Goal: Information Seeking & Learning: Learn about a topic

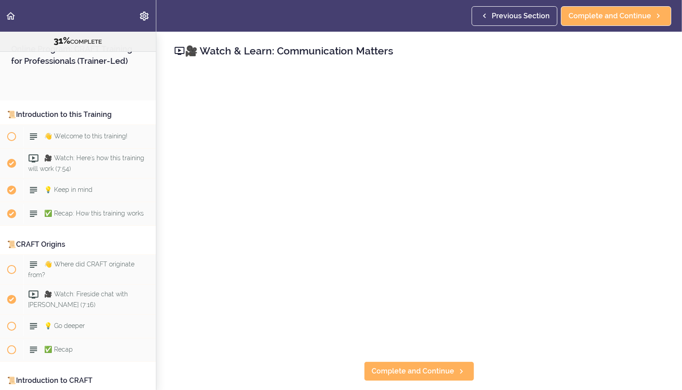
scroll to position [2453, 0]
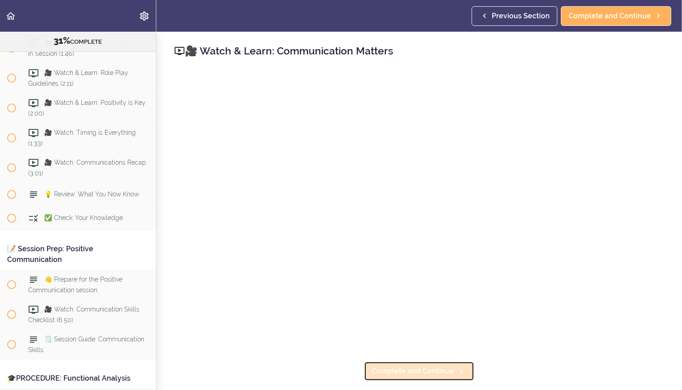
click at [364, 183] on span "Complete and Continue" at bounding box center [412, 371] width 83 height 11
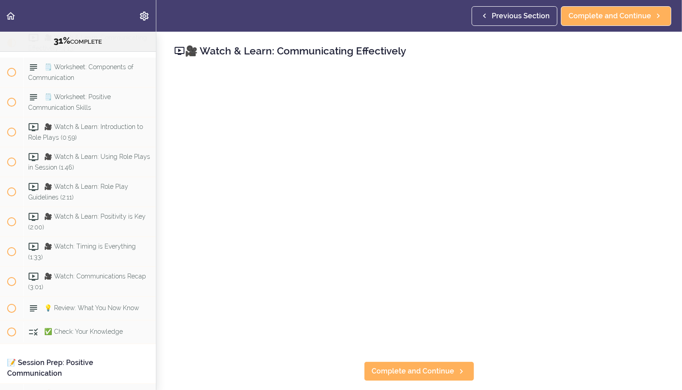
scroll to position [2288, 0]
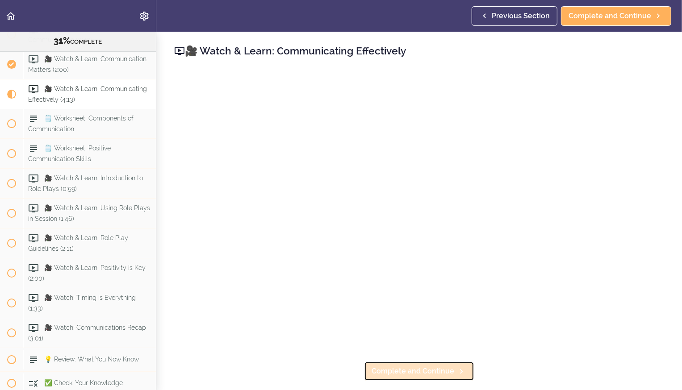
click at [364, 183] on span "Complete and Continue" at bounding box center [412, 371] width 83 height 11
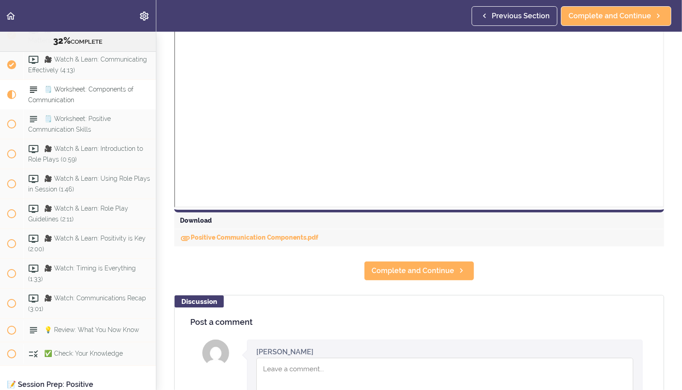
scroll to position [397, 0]
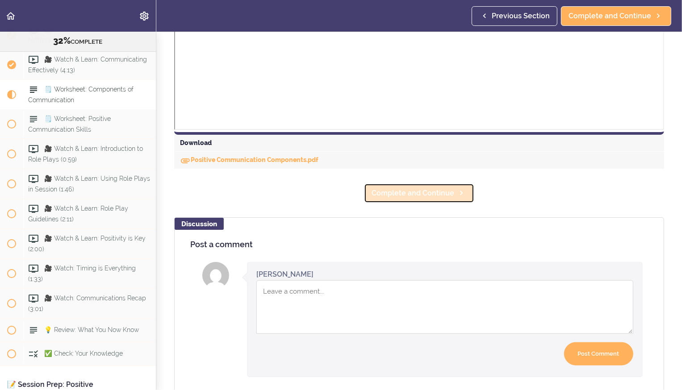
click at [364, 183] on span "Complete and Continue" at bounding box center [412, 193] width 83 height 11
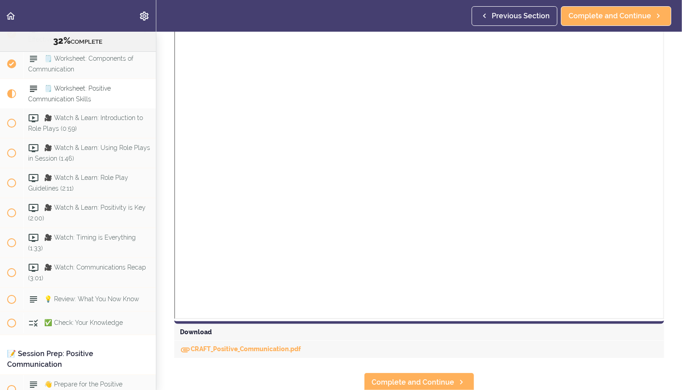
scroll to position [223, 0]
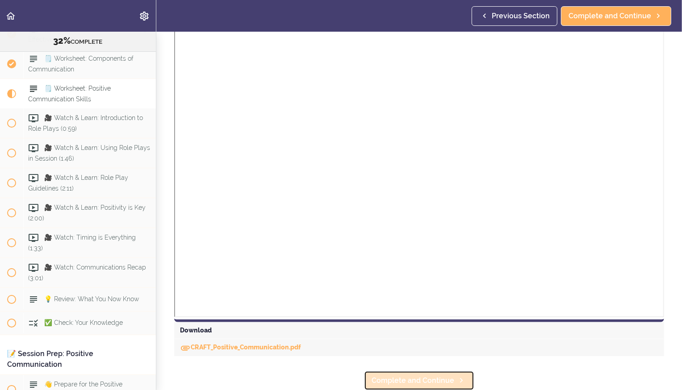
click at [364, 183] on span "Complete and Continue" at bounding box center [412, 380] width 83 height 11
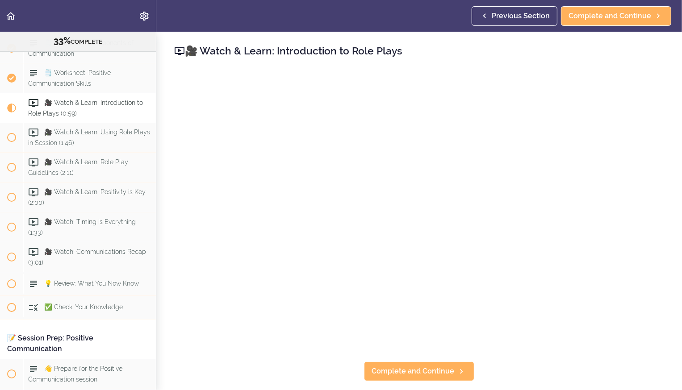
scroll to position [2377, 0]
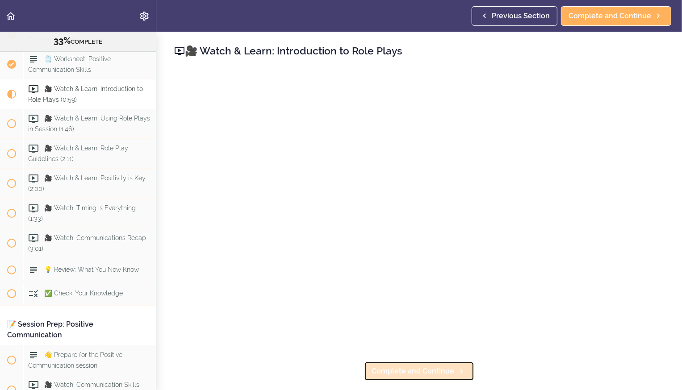
click at [364, 183] on span "Complete and Continue" at bounding box center [412, 371] width 83 height 11
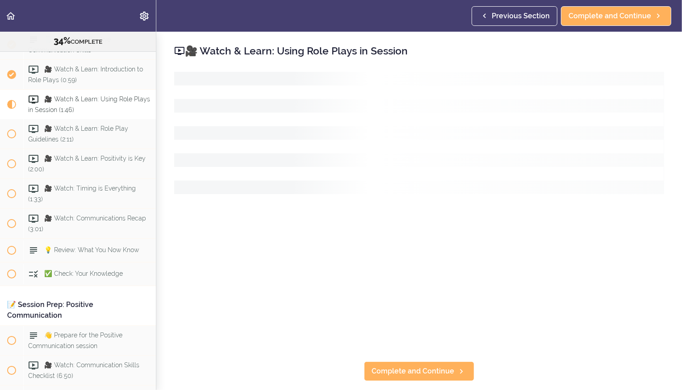
scroll to position [2408, 0]
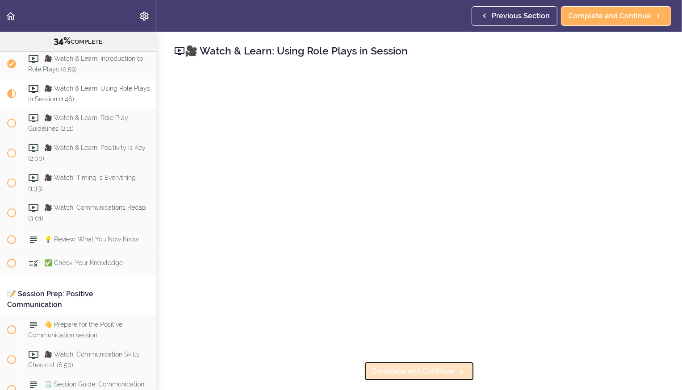
click at [364, 183] on span "Complete and Continue" at bounding box center [412, 371] width 83 height 11
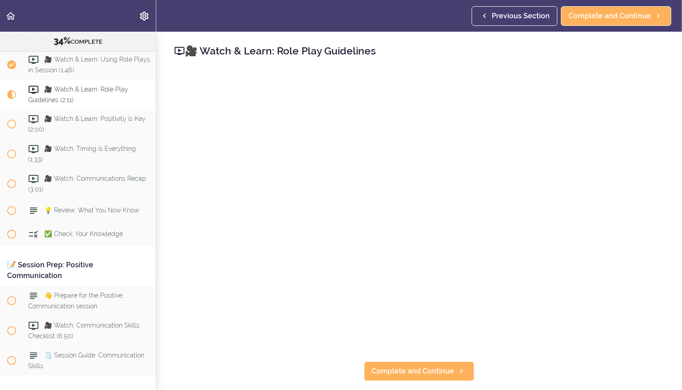
scroll to position [2438, 0]
click at [364, 183] on span "Complete and Continue" at bounding box center [412, 371] width 83 height 11
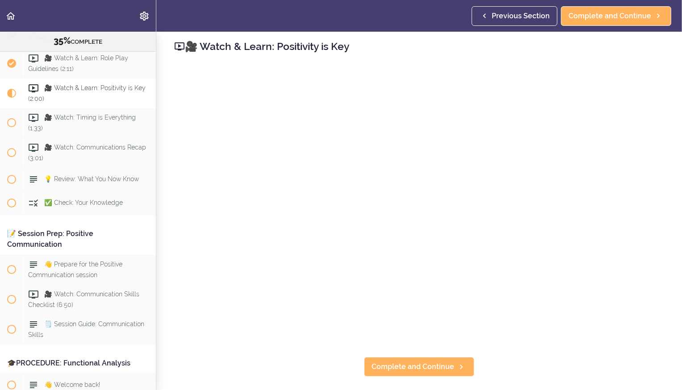
scroll to position [5, 0]
click at [364, 183] on link "Complete and Continue" at bounding box center [419, 366] width 110 height 20
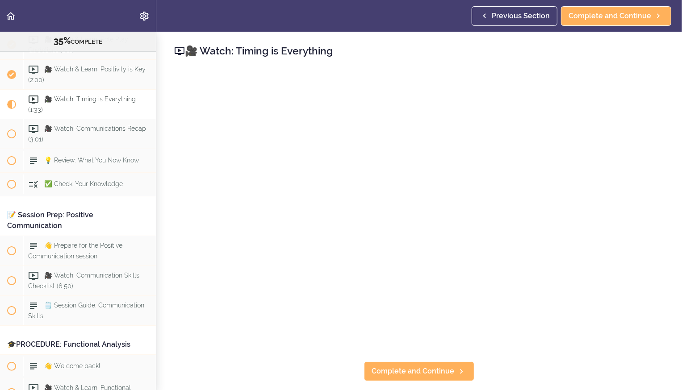
scroll to position [2498, 0]
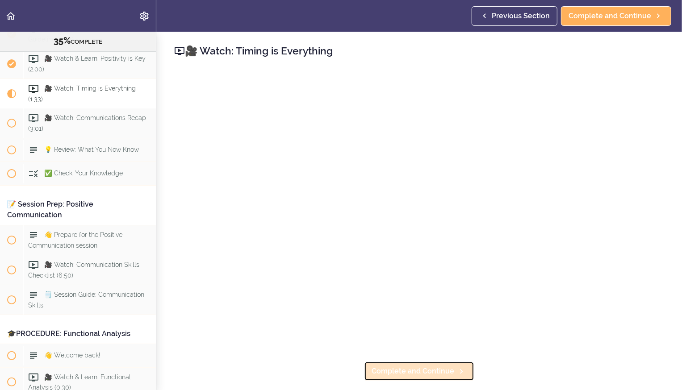
click at [364, 183] on span "Complete and Continue" at bounding box center [412, 371] width 83 height 11
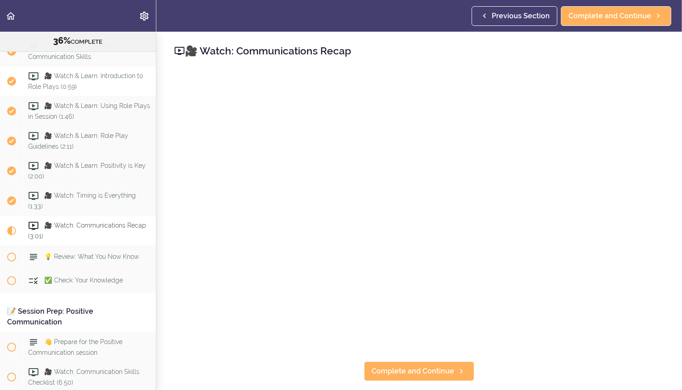
scroll to position [2432, 0]
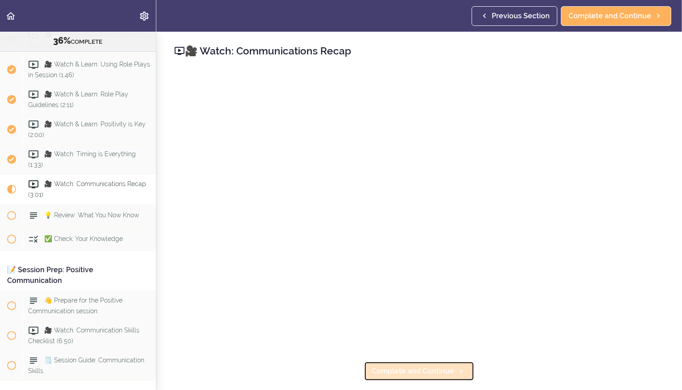
click at [364, 183] on span "Complete and Continue" at bounding box center [412, 371] width 83 height 11
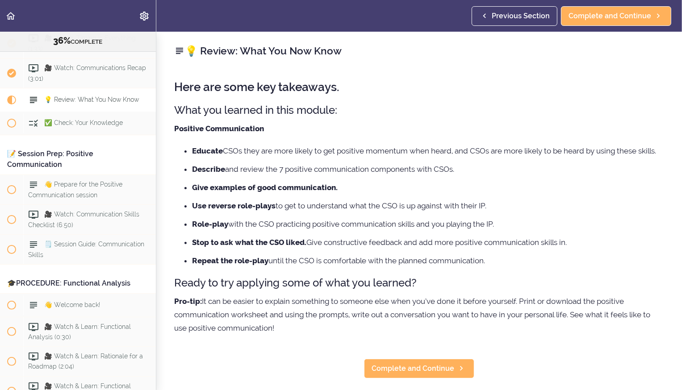
scroll to position [2551, 0]
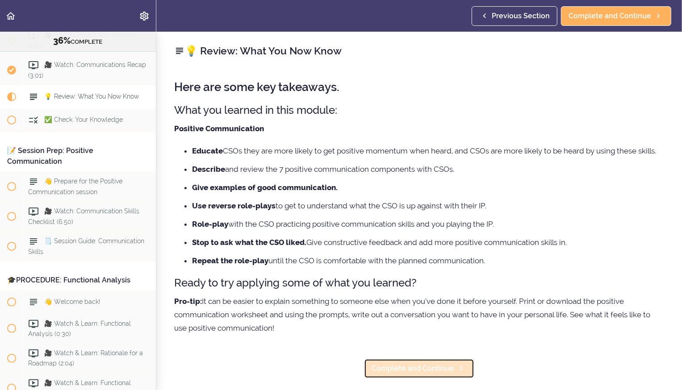
click at [364, 183] on span "Complete and Continue" at bounding box center [412, 368] width 83 height 11
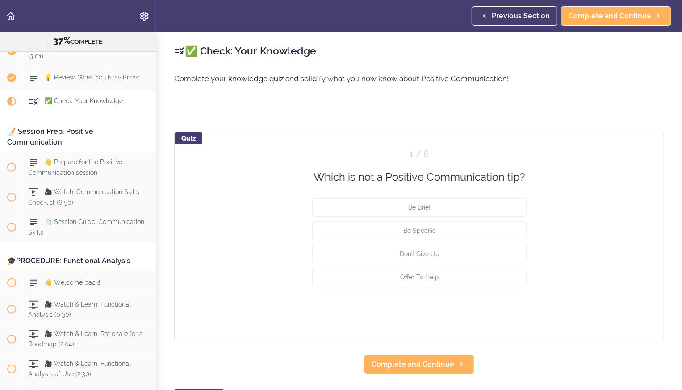
scroll to position [2575, 0]
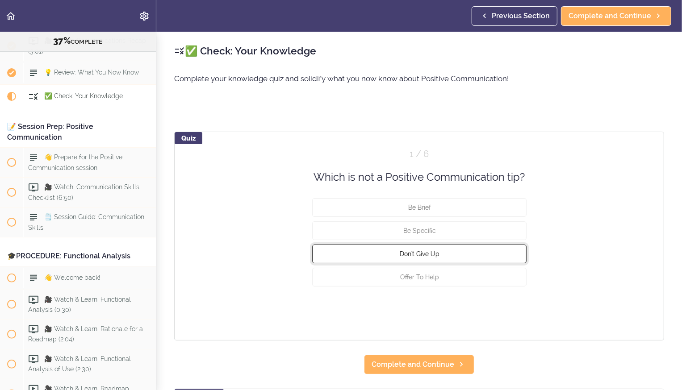
click at [364, 183] on button "Don't Give Up" at bounding box center [419, 254] width 214 height 19
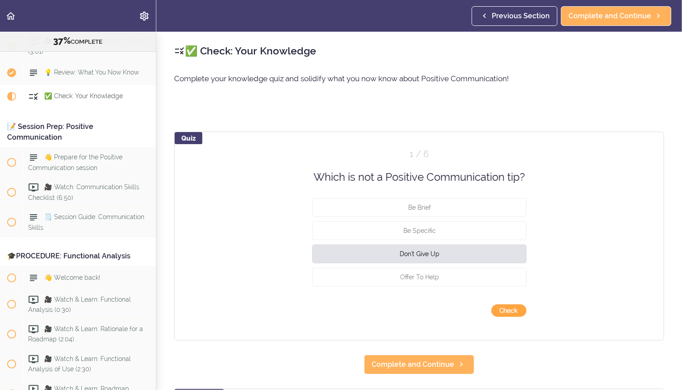
click at [364, 183] on button "Check" at bounding box center [508, 310] width 35 height 12
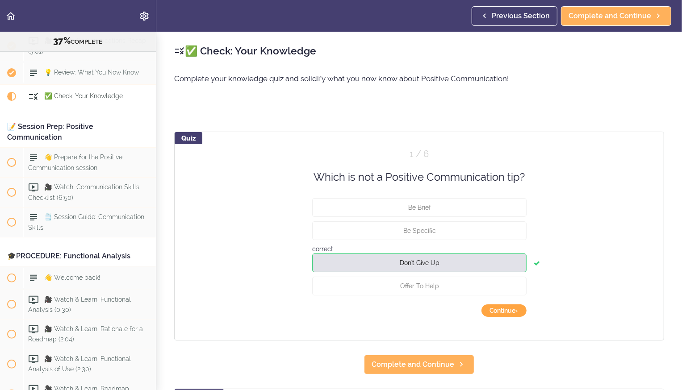
click at [364, 183] on button "Continue ›" at bounding box center [503, 310] width 45 height 12
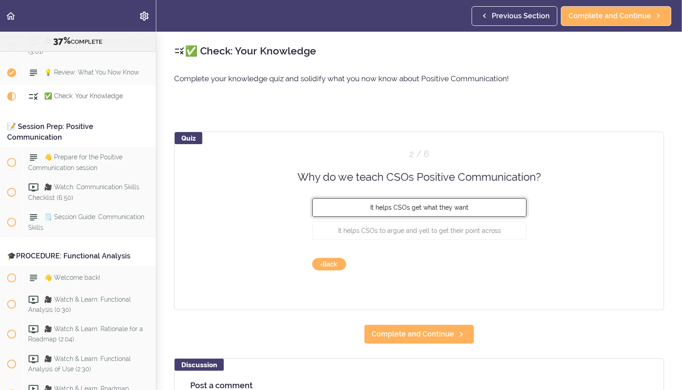
click at [364, 183] on span "It helps CSOs get what they want" at bounding box center [419, 207] width 98 height 7
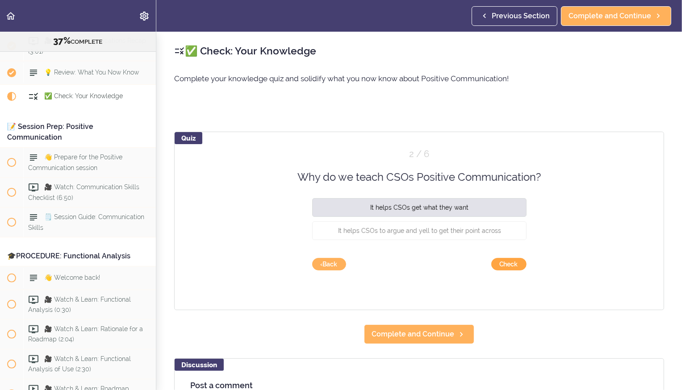
click at [364, 183] on button "Check" at bounding box center [508, 264] width 35 height 12
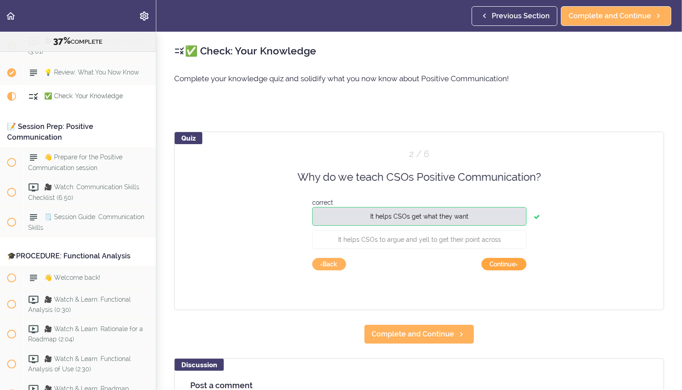
click at [364, 183] on button "Continue ›" at bounding box center [503, 264] width 45 height 12
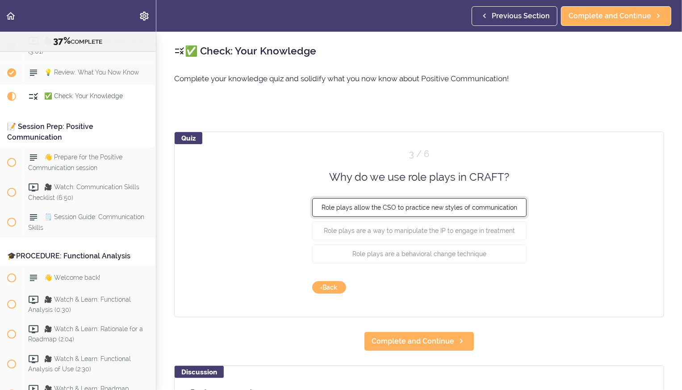
click at [364, 183] on span "Role plays allow the CSO to practice new styles of communication" at bounding box center [419, 207] width 196 height 7
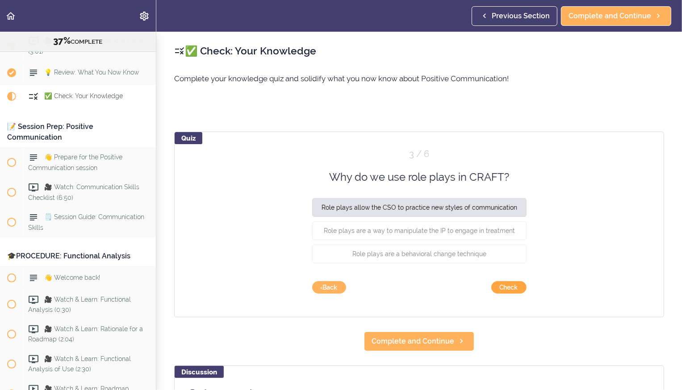
click at [364, 183] on button "Check" at bounding box center [508, 287] width 35 height 12
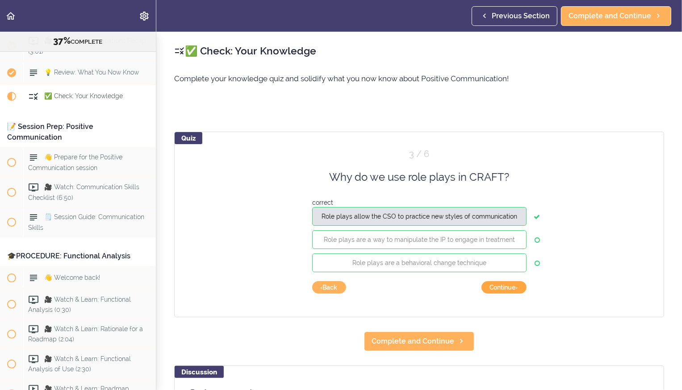
click at [364, 183] on button "Continue ›" at bounding box center [503, 287] width 45 height 12
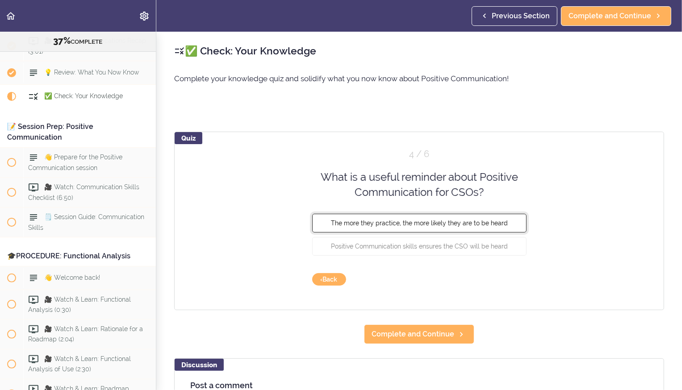
click at [364, 183] on button "The more they practice, the more likely they are to be heard" at bounding box center [419, 222] width 214 height 19
click at [364, 183] on button "Check" at bounding box center [508, 279] width 35 height 12
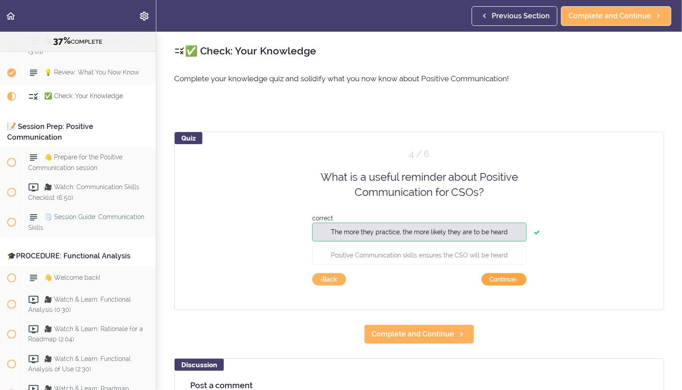
click at [364, 183] on button "Continue ›" at bounding box center [503, 279] width 45 height 12
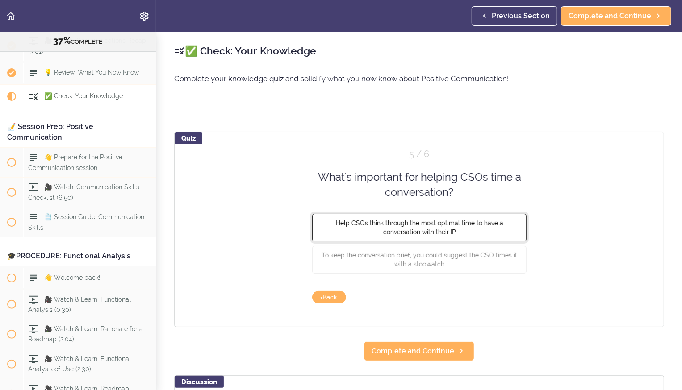
click at [364, 183] on button "Help CSOs think through the most optimal time to have a conversation with their…" at bounding box center [419, 227] width 214 height 28
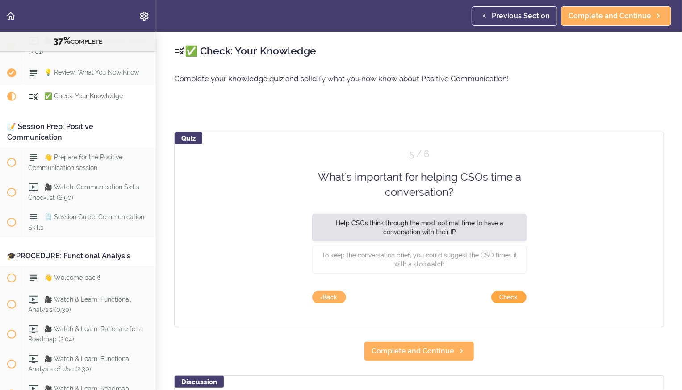
click at [364, 183] on button "Check" at bounding box center [508, 297] width 35 height 12
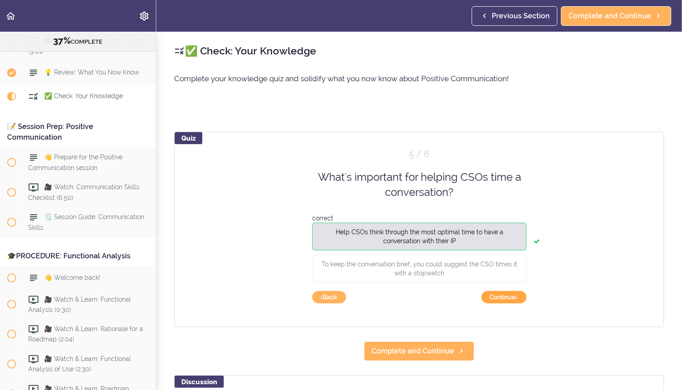
click at [364, 183] on button "Continue ›" at bounding box center [503, 297] width 45 height 12
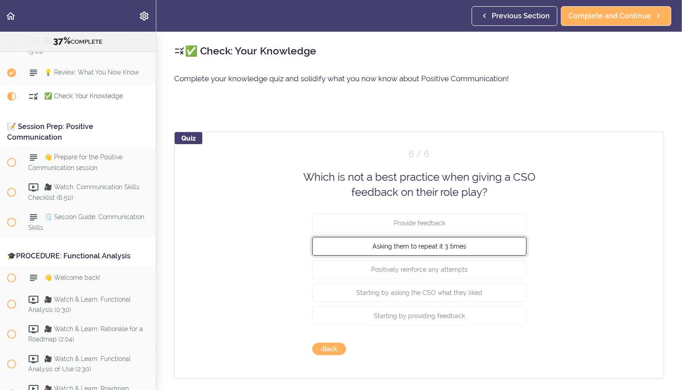
click at [364, 183] on button "Asking them to repeat it 3 times" at bounding box center [419, 246] width 214 height 19
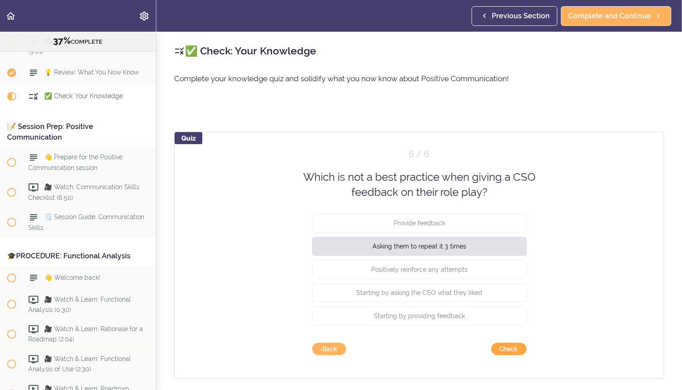
click at [364, 183] on button "Check" at bounding box center [508, 349] width 35 height 12
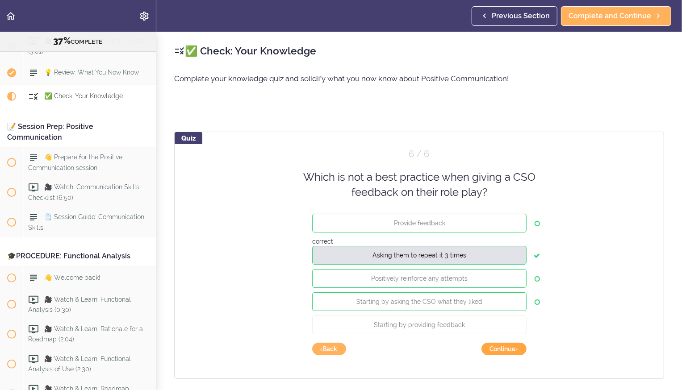
click at [364, 183] on button "Continue ›" at bounding box center [503, 349] width 45 height 12
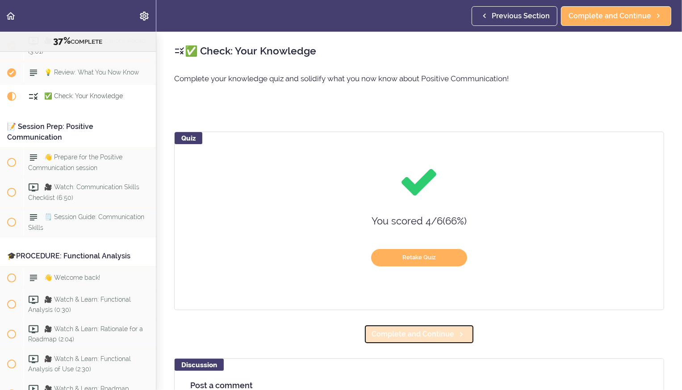
click at [364, 183] on span "Complete and Continue" at bounding box center [412, 334] width 83 height 11
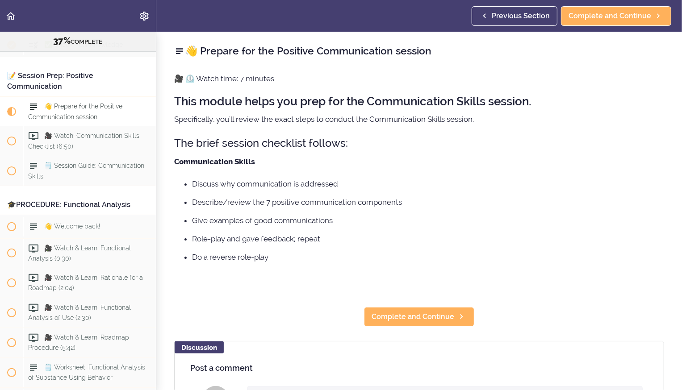
scroll to position [2627, 0]
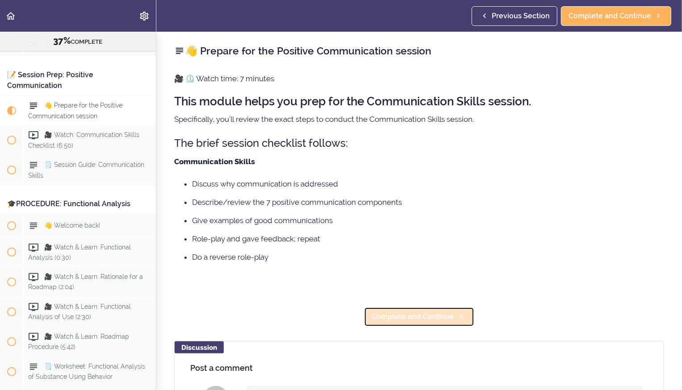
click at [364, 183] on span "Complete and Continue" at bounding box center [412, 317] width 83 height 11
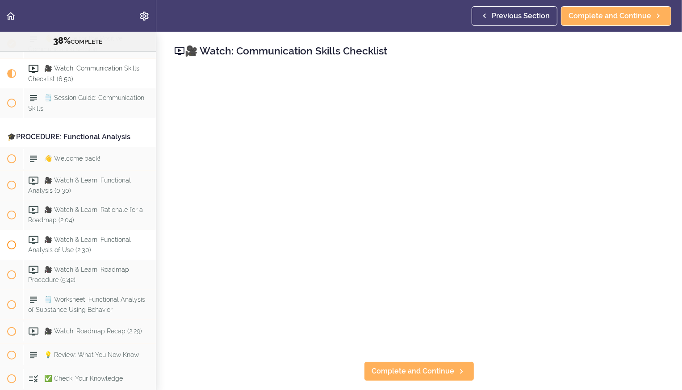
scroll to position [2702, 0]
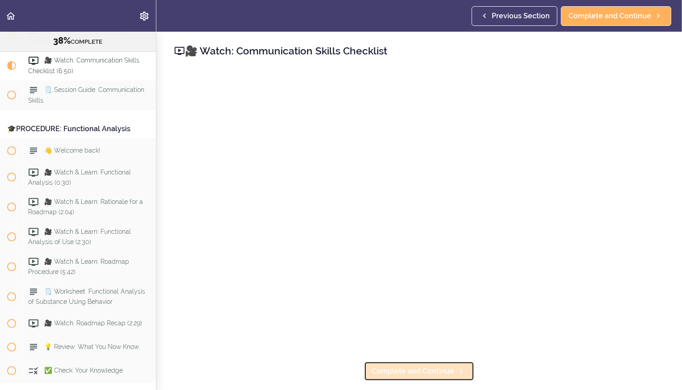
click at [364, 183] on link "Complete and Continue" at bounding box center [419, 372] width 110 height 20
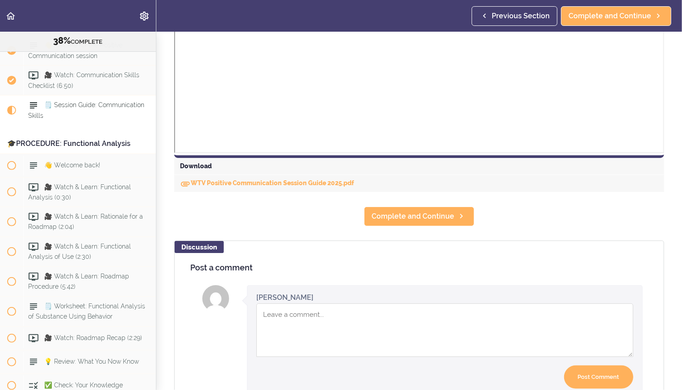
scroll to position [364, 0]
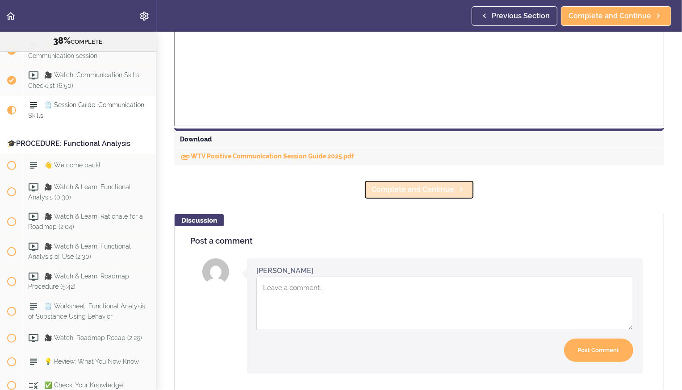
click at [364, 183] on span "Complete and Continue" at bounding box center [412, 189] width 83 height 11
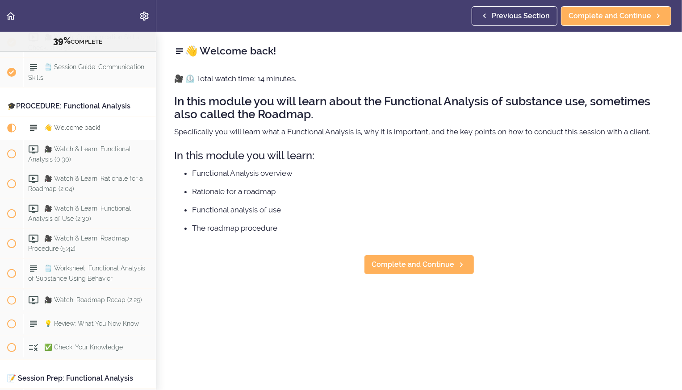
scroll to position [2747, 0]
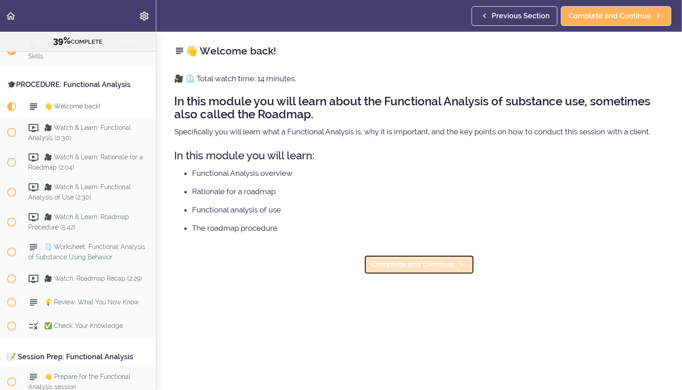
click at [364, 183] on span "Complete and Continue" at bounding box center [412, 264] width 83 height 11
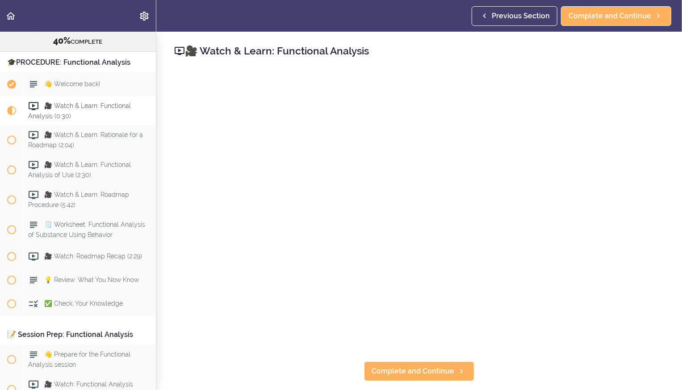
scroll to position [2770, 0]
click at [364, 183] on span "Complete and Continue" at bounding box center [412, 371] width 83 height 11
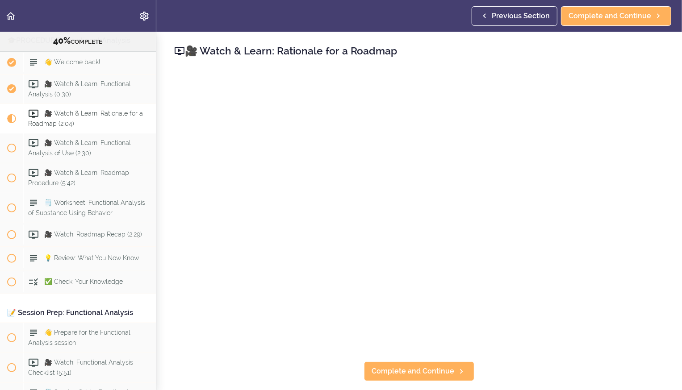
scroll to position [2801, 0]
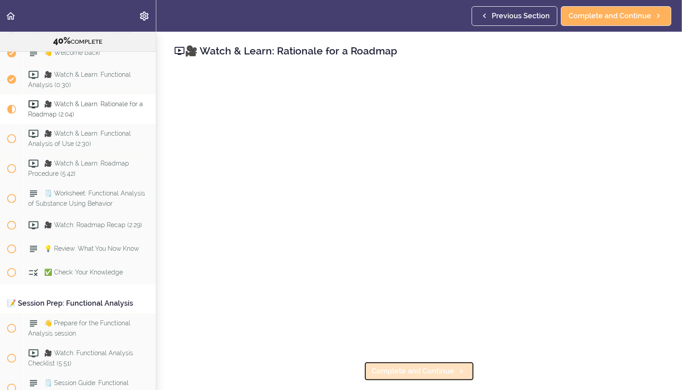
click at [364, 183] on link "Complete and Continue" at bounding box center [419, 372] width 110 height 20
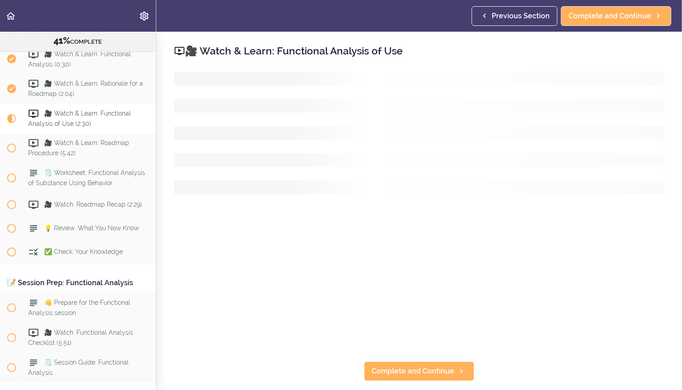
scroll to position [2831, 0]
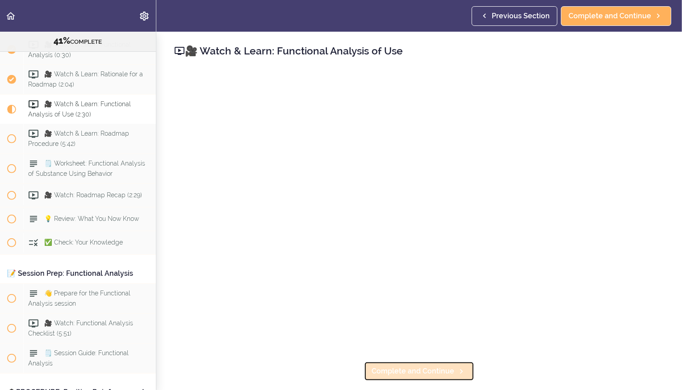
click at [364, 183] on span "Complete and Continue" at bounding box center [412, 371] width 83 height 11
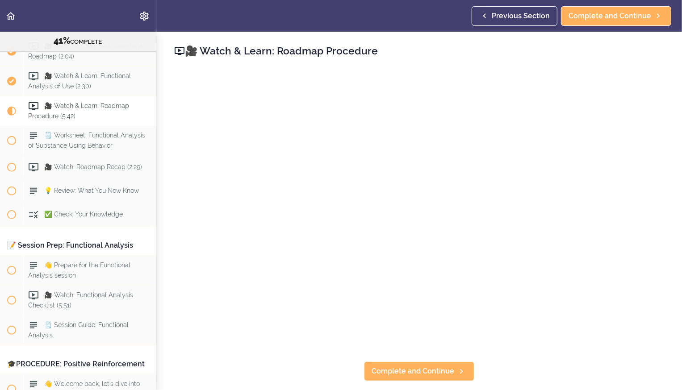
scroll to position [2861, 0]
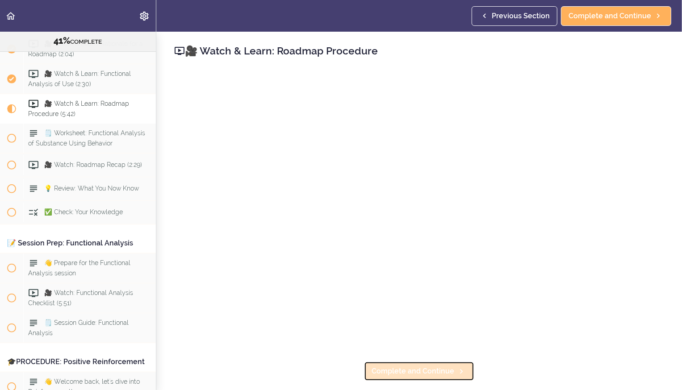
click at [364, 183] on span "Complete and Continue" at bounding box center [412, 371] width 83 height 11
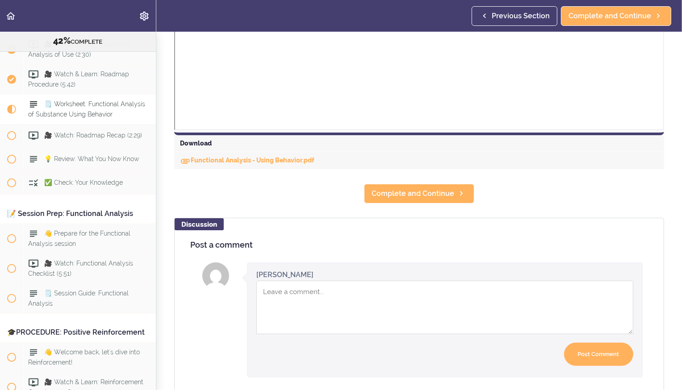
scroll to position [416, 0]
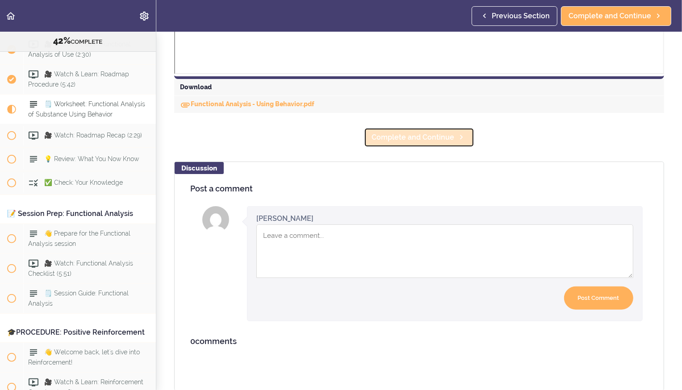
click at [364, 138] on span "Complete and Continue" at bounding box center [412, 137] width 83 height 11
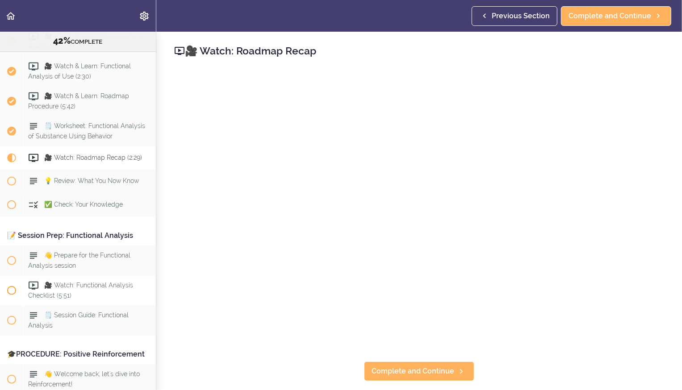
scroll to position [2864, 0]
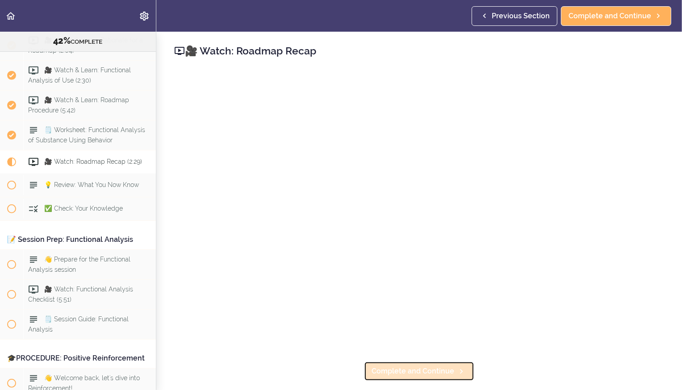
click at [364, 183] on span "Complete and Continue" at bounding box center [412, 371] width 83 height 11
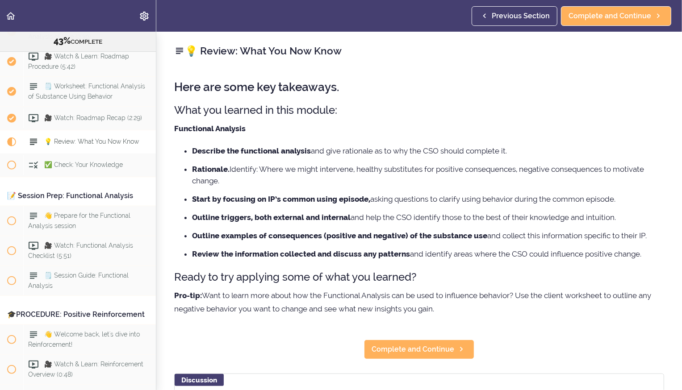
scroll to position [2944, 0]
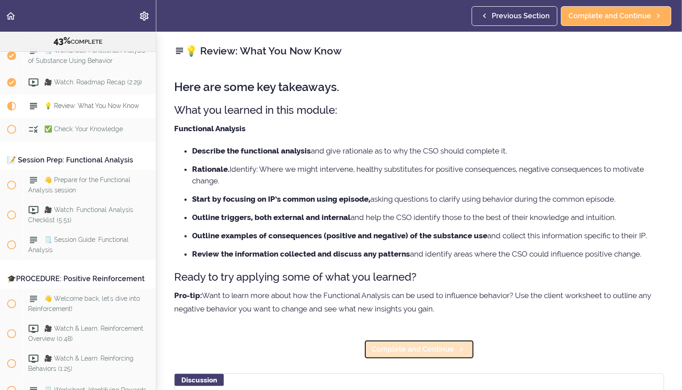
click at [364, 183] on span "Complete and Continue" at bounding box center [412, 349] width 83 height 11
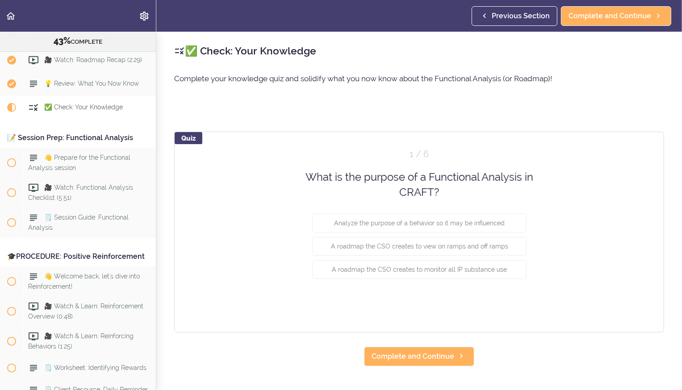
scroll to position [2968, 0]
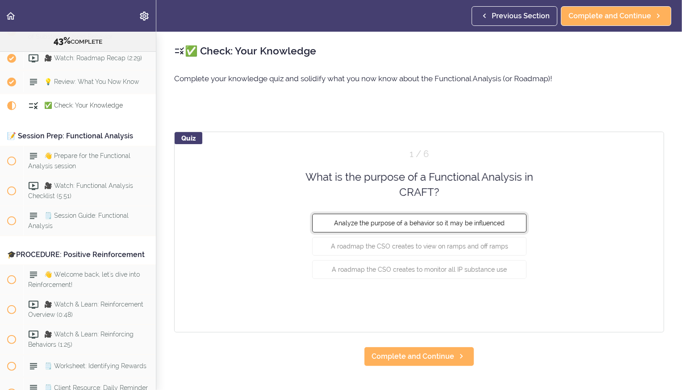
click at [364, 183] on span "Analyze the purpose of a behavior so it may be influenced" at bounding box center [419, 222] width 171 height 7
click at [364, 183] on button "Check" at bounding box center [508, 302] width 35 height 12
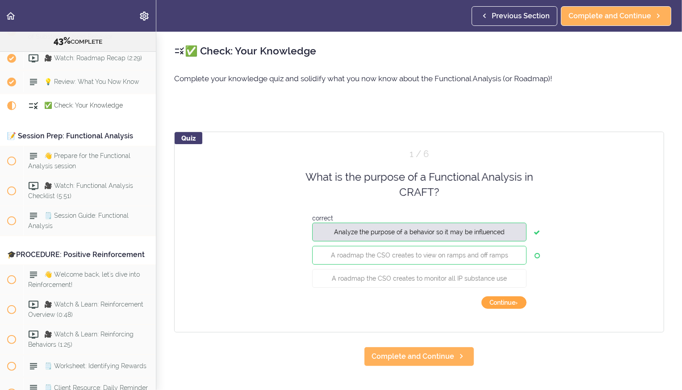
click at [364, 183] on button "Continue ›" at bounding box center [503, 302] width 45 height 12
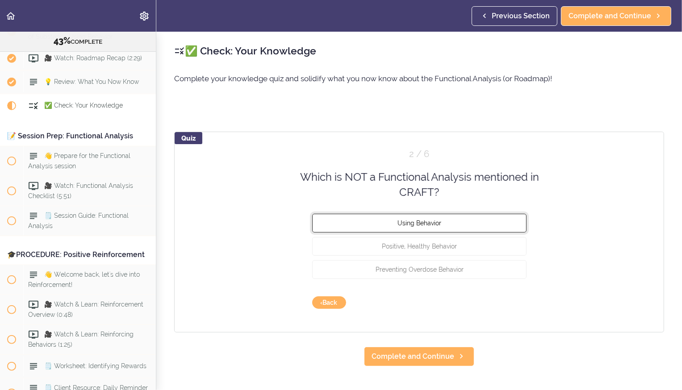
click at [364, 183] on button "Using Behavior" at bounding box center [419, 222] width 214 height 19
click at [364, 183] on button "Check" at bounding box center [508, 302] width 35 height 12
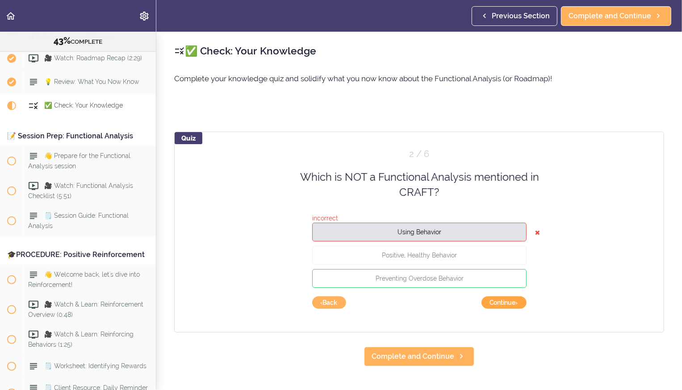
click at [364, 183] on button "Continue ›" at bounding box center [503, 302] width 45 height 12
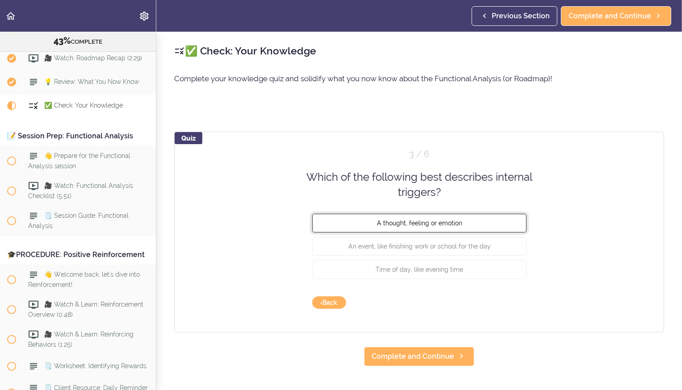
click at [364, 183] on button "A thought, feeling or emotion" at bounding box center [419, 222] width 214 height 19
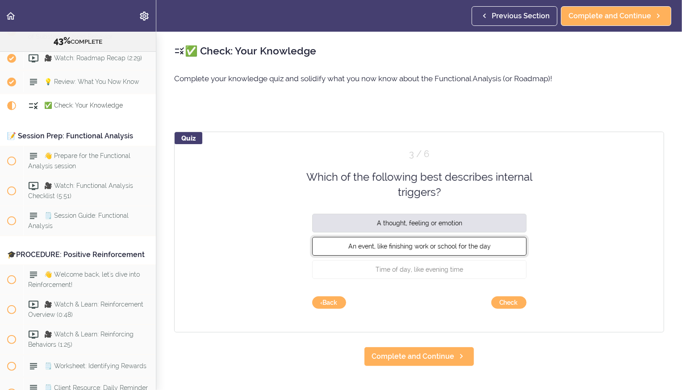
click at [364, 183] on span "An event, like finishing work or school for the day" at bounding box center [419, 245] width 142 height 7
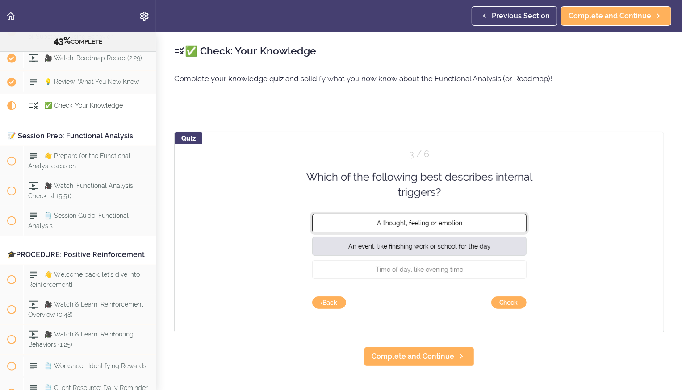
click at [364, 183] on span "A thought, feeling or emotion" at bounding box center [418, 222] width 85 height 7
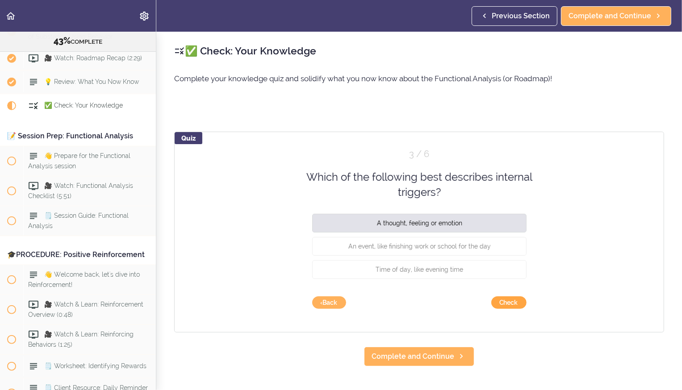
click at [364, 183] on button "Check" at bounding box center [508, 302] width 35 height 12
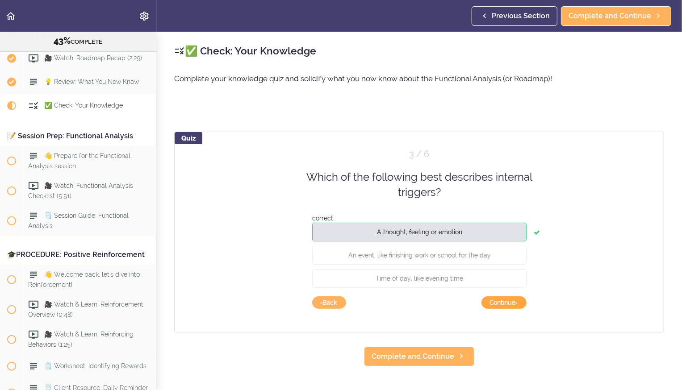
click at [364, 183] on button "Continue ›" at bounding box center [503, 302] width 45 height 12
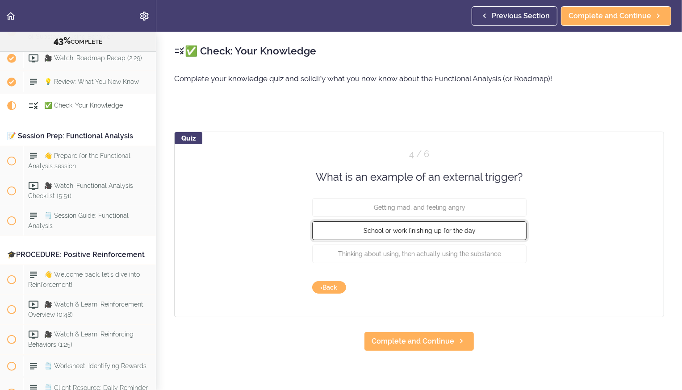
click at [364, 183] on button "School or work finishing up for the day" at bounding box center [419, 230] width 214 height 19
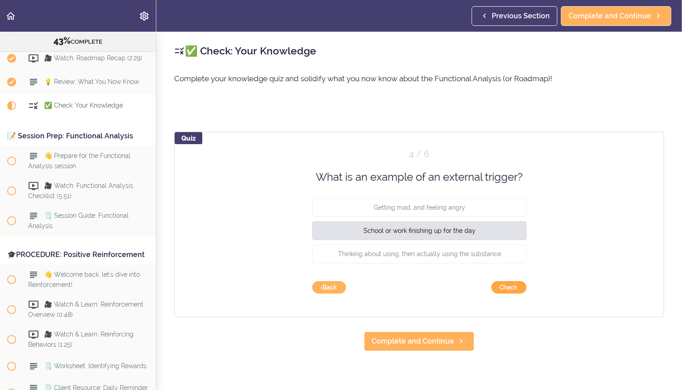
click at [364, 183] on button "Check" at bounding box center [508, 287] width 35 height 12
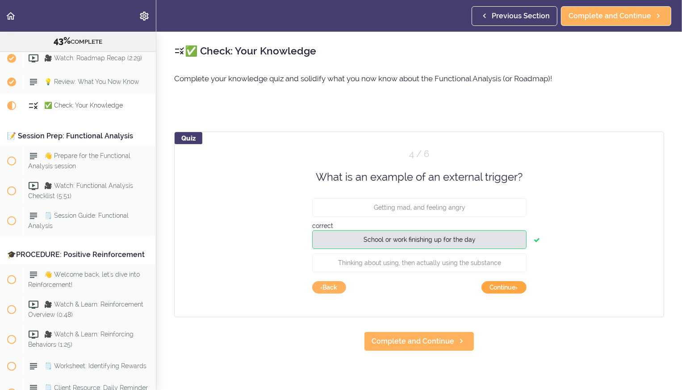
click at [364, 183] on button "Continue ›" at bounding box center [503, 287] width 45 height 12
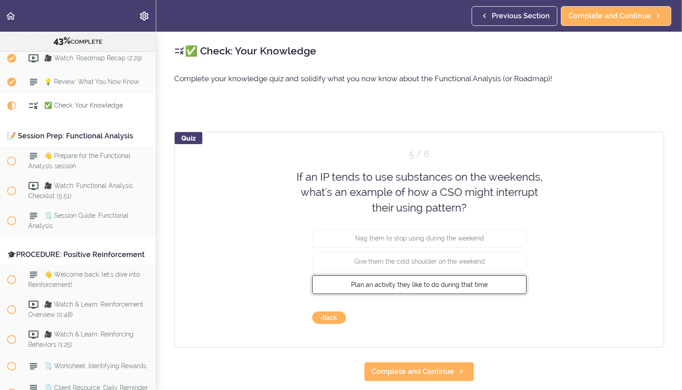
click at [364, 183] on button "Plan an activity they like to do during that time" at bounding box center [419, 284] width 214 height 19
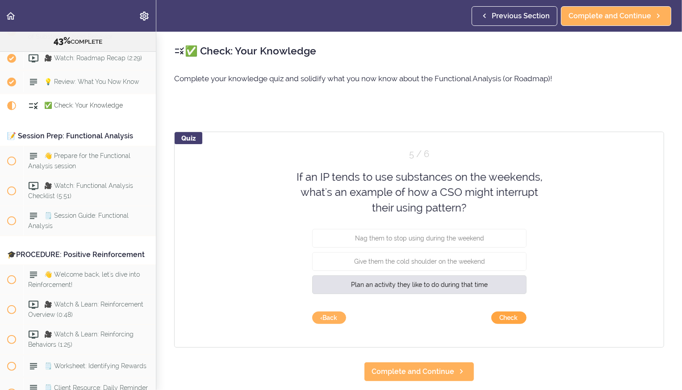
click at [364, 183] on button "Check" at bounding box center [508, 318] width 35 height 12
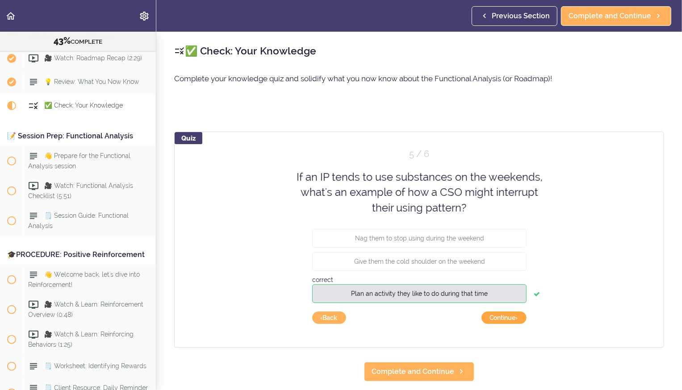
click at [364, 183] on button "Continue ›" at bounding box center [503, 318] width 45 height 12
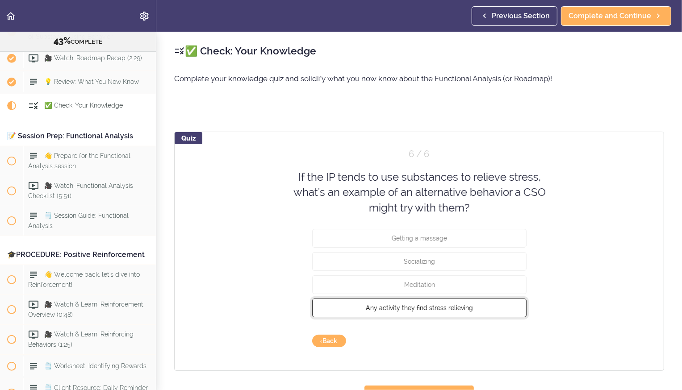
click at [364, 183] on button "Any activity they find stress relieving" at bounding box center [419, 308] width 214 height 19
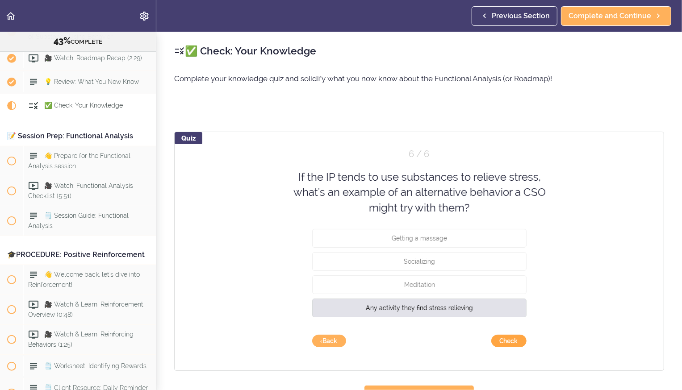
click at [364, 183] on button "Check" at bounding box center [508, 341] width 35 height 12
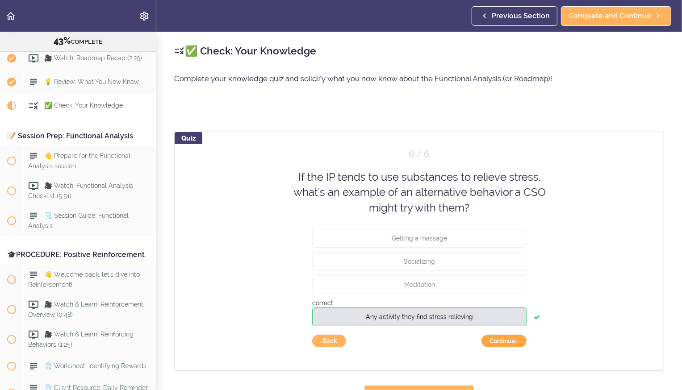
click at [364, 183] on button "Continue ›" at bounding box center [503, 341] width 45 height 12
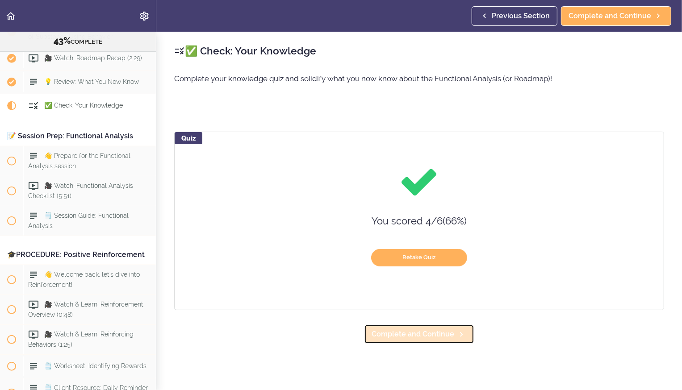
click at [364, 183] on span "Complete and Continue" at bounding box center [412, 334] width 83 height 11
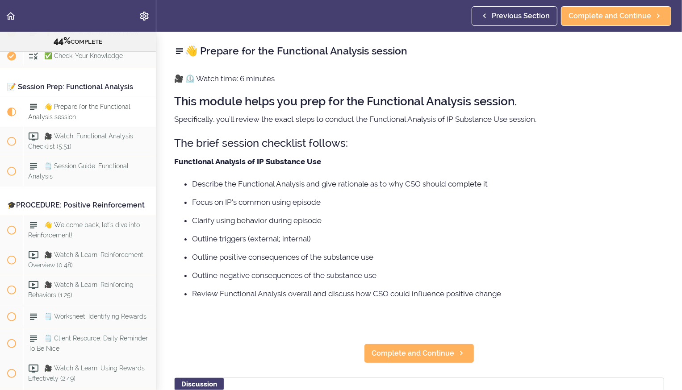
scroll to position [3020, 0]
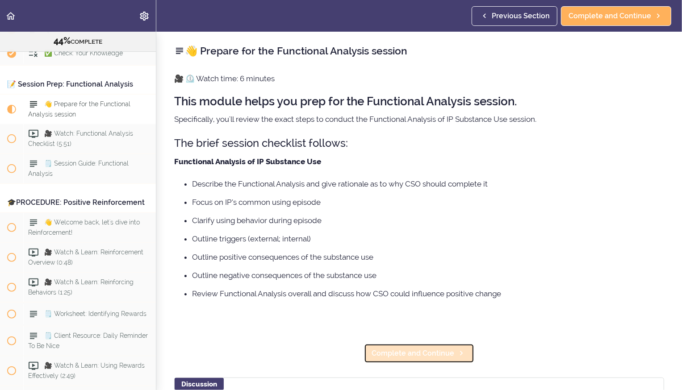
click at [364, 183] on span "Complete and Continue" at bounding box center [412, 353] width 83 height 11
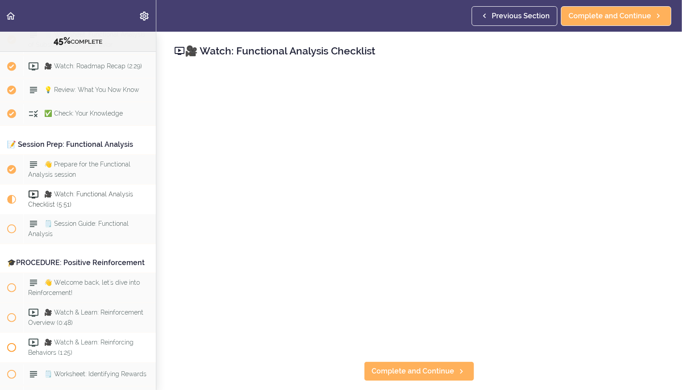
scroll to position [2959, 0]
click at [364, 183] on span "Complete and Continue" at bounding box center [412, 371] width 83 height 11
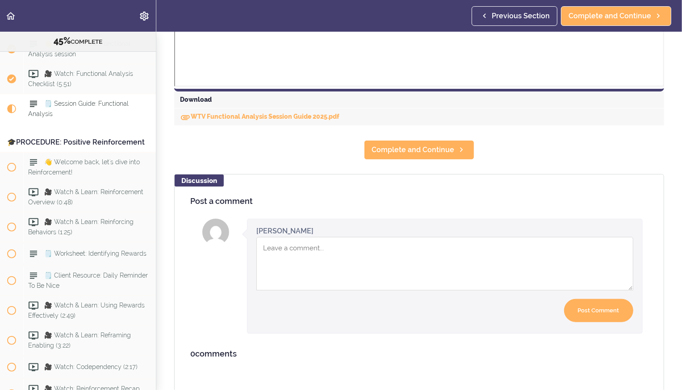
scroll to position [416, 0]
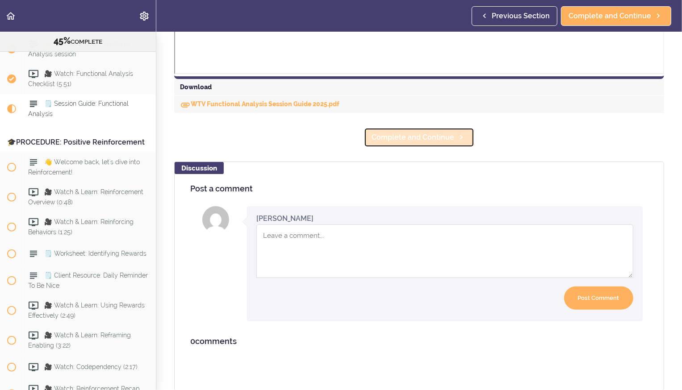
click at [364, 141] on span "Complete and Continue" at bounding box center [412, 137] width 83 height 11
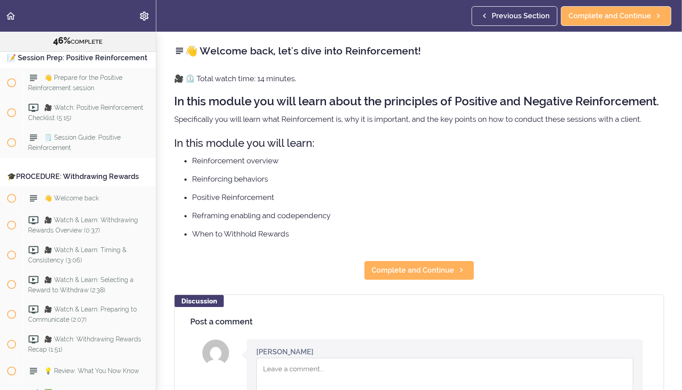
scroll to position [3506, 0]
